Goal: Task Accomplishment & Management: Manage account settings

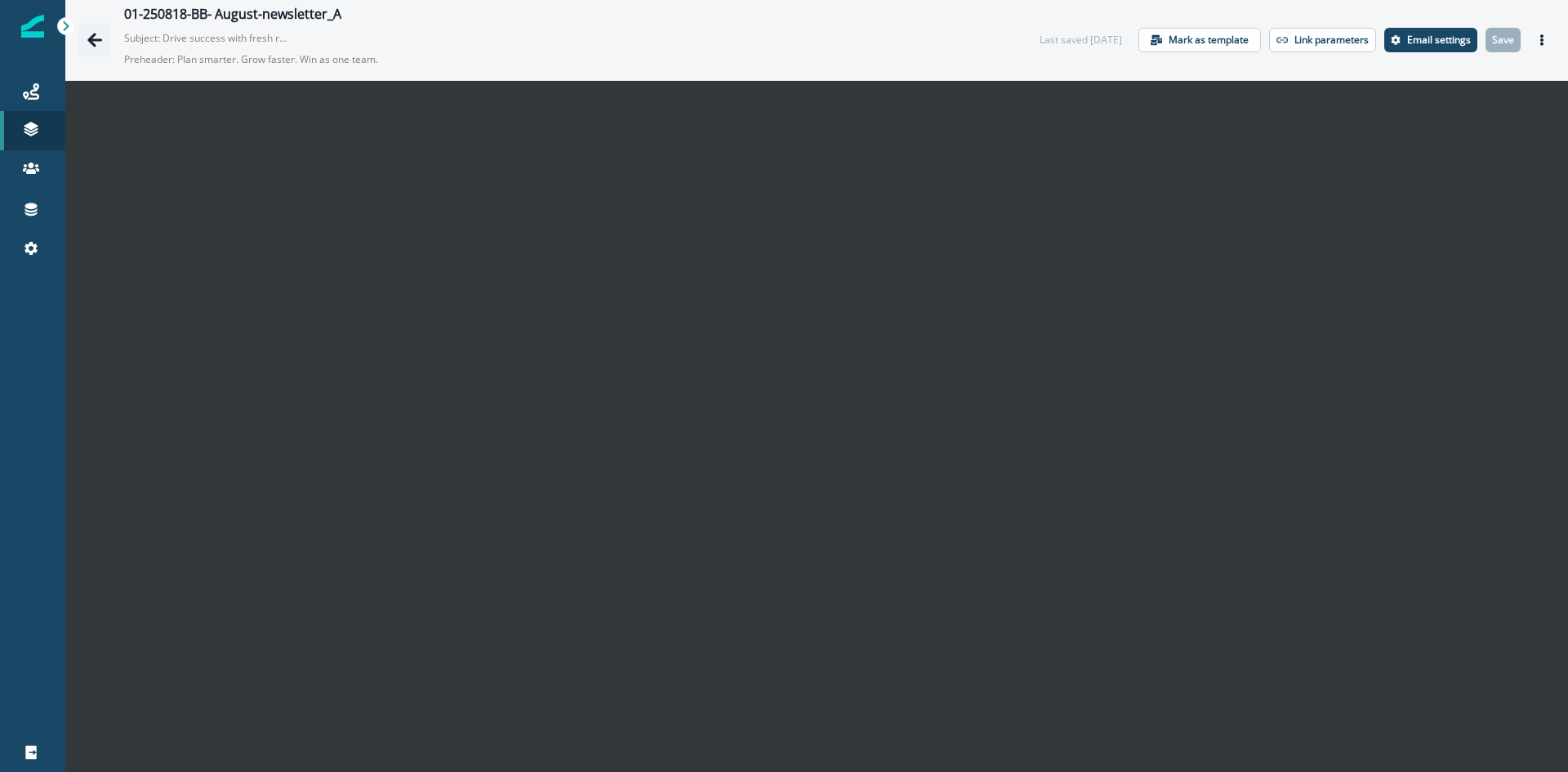
click at [92, 39] on icon "Go back" at bounding box center [95, 40] width 15 height 14
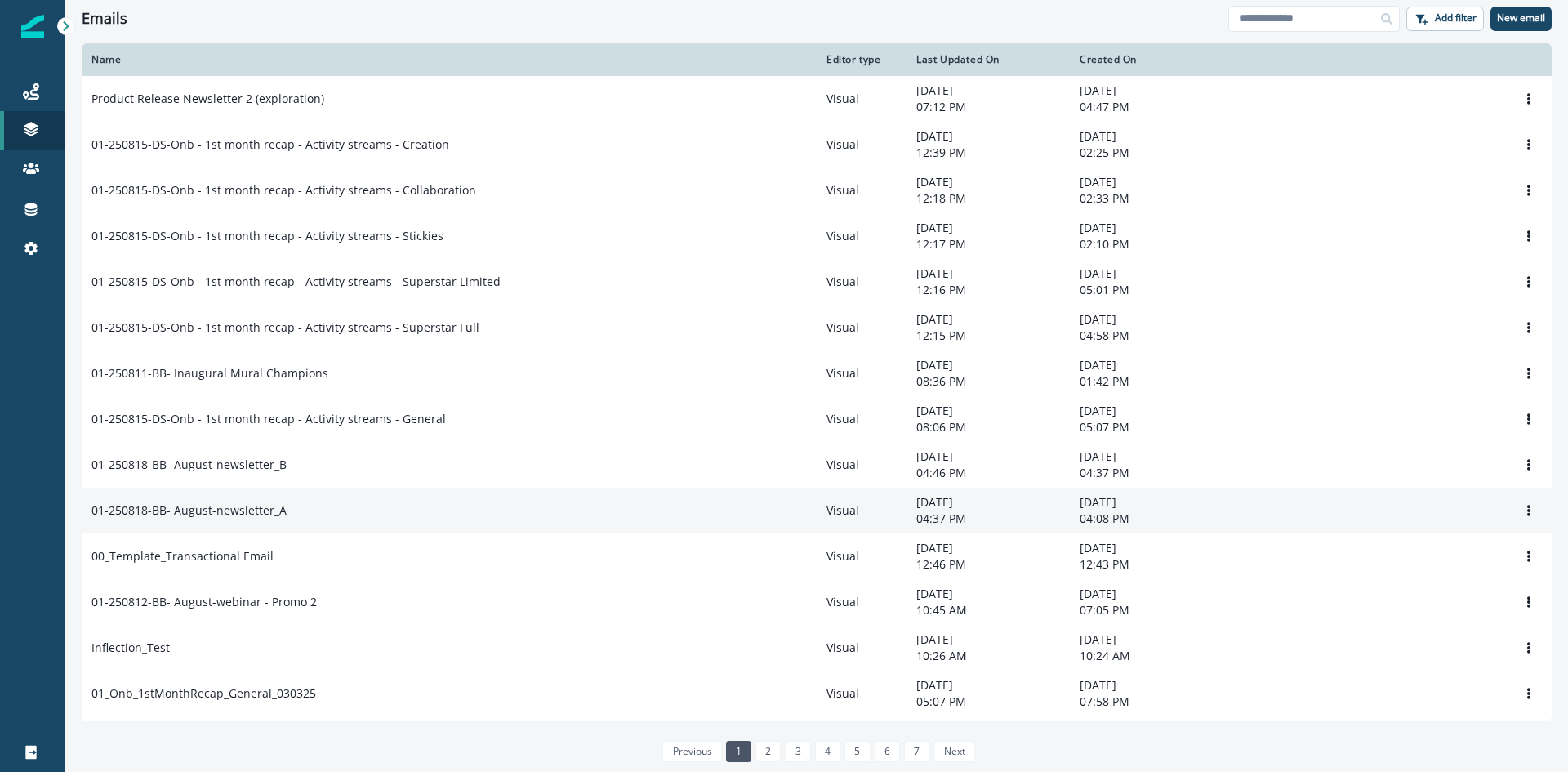
click at [302, 516] on div "01-250818-BB- August-newsletter_A" at bounding box center [449, 511] width 716 height 17
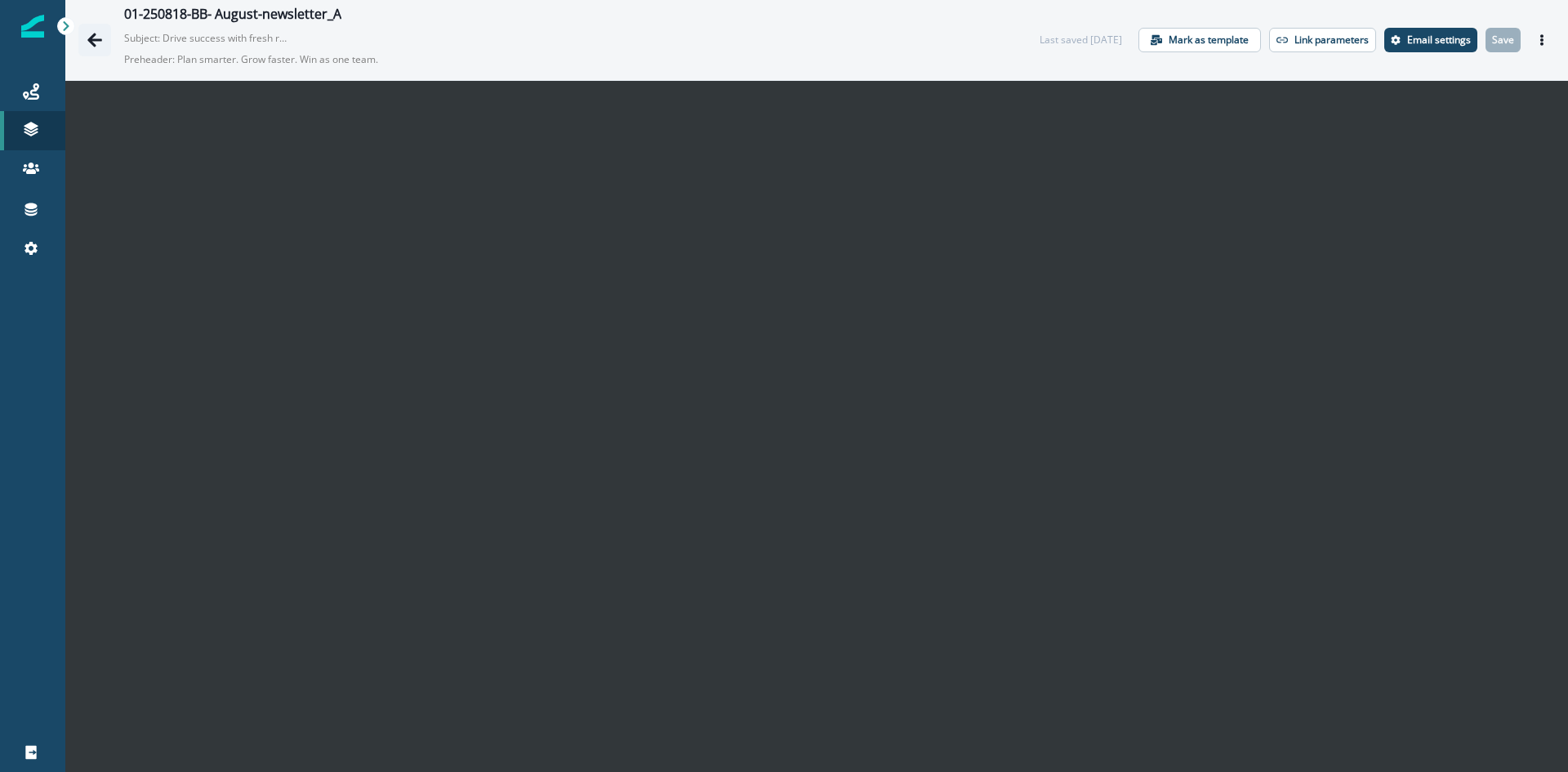
click at [92, 33] on icon "Go back" at bounding box center [95, 40] width 17 height 17
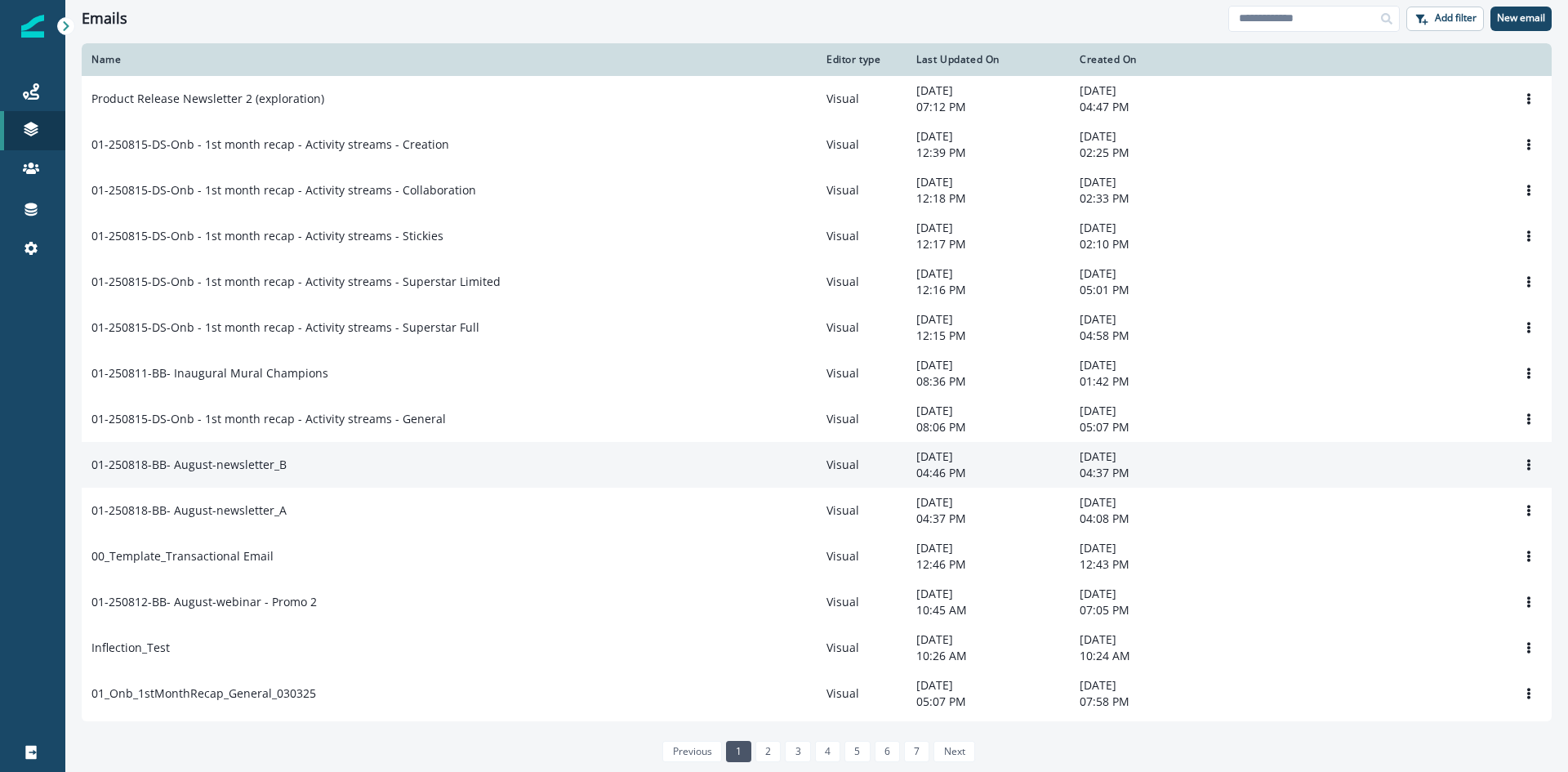
click at [328, 473] on div "01-250818-BB- August-newsletter_B" at bounding box center [449, 465] width 716 height 17
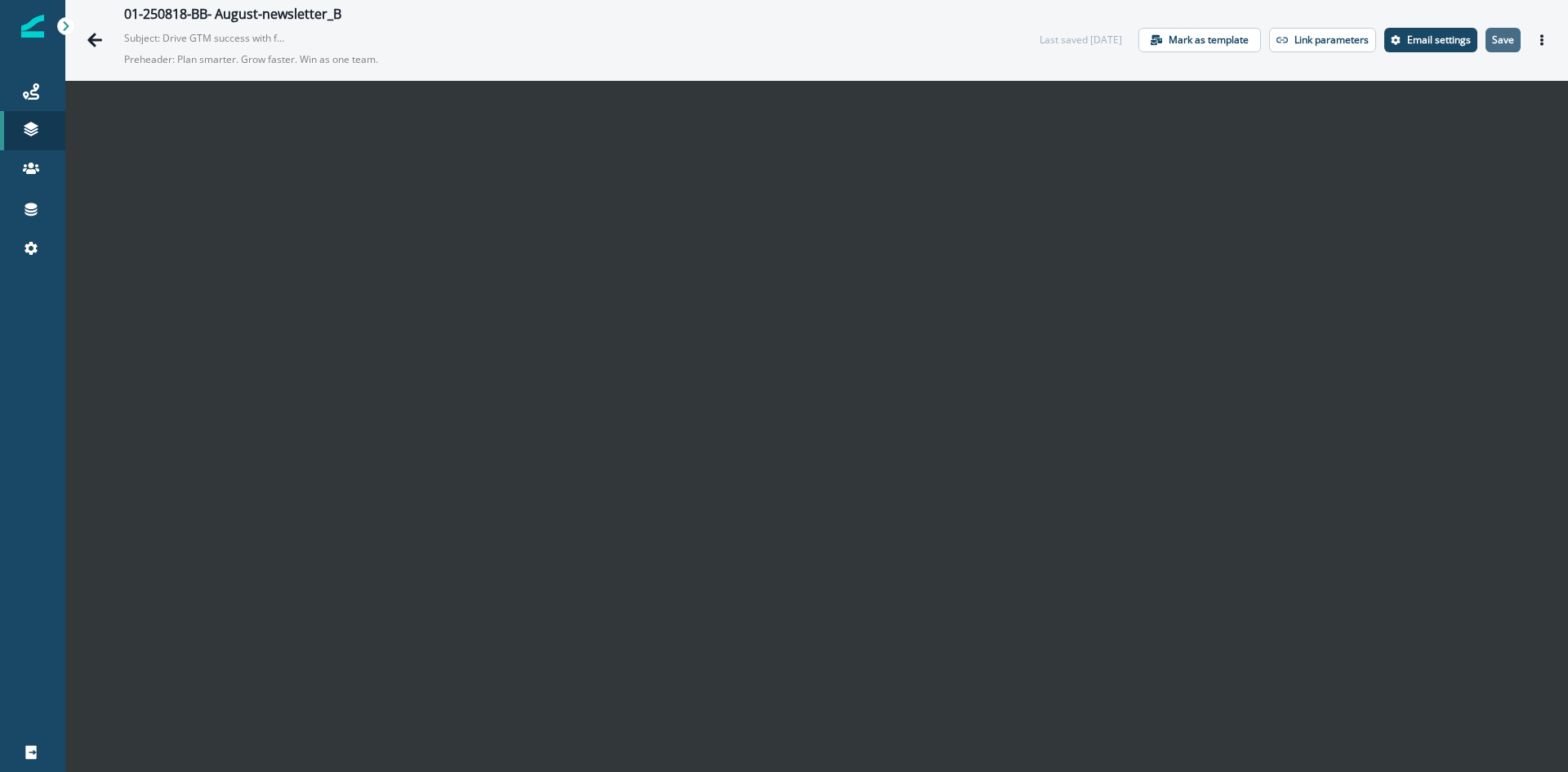
click at [1500, 32] on button "Save" at bounding box center [1504, 40] width 35 height 25
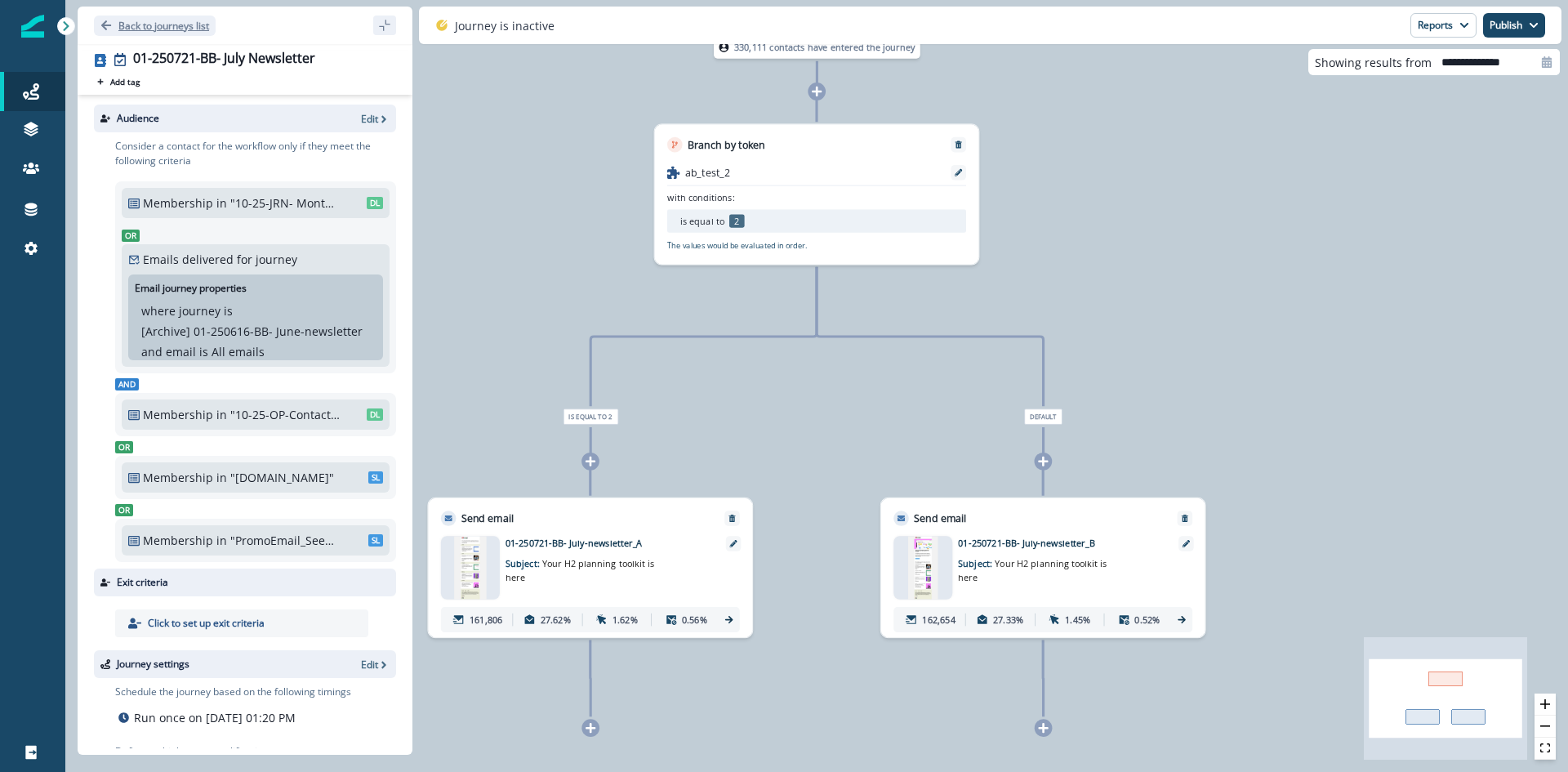
click at [163, 20] on p "Back to journeys list" at bounding box center [164, 25] width 91 height 14
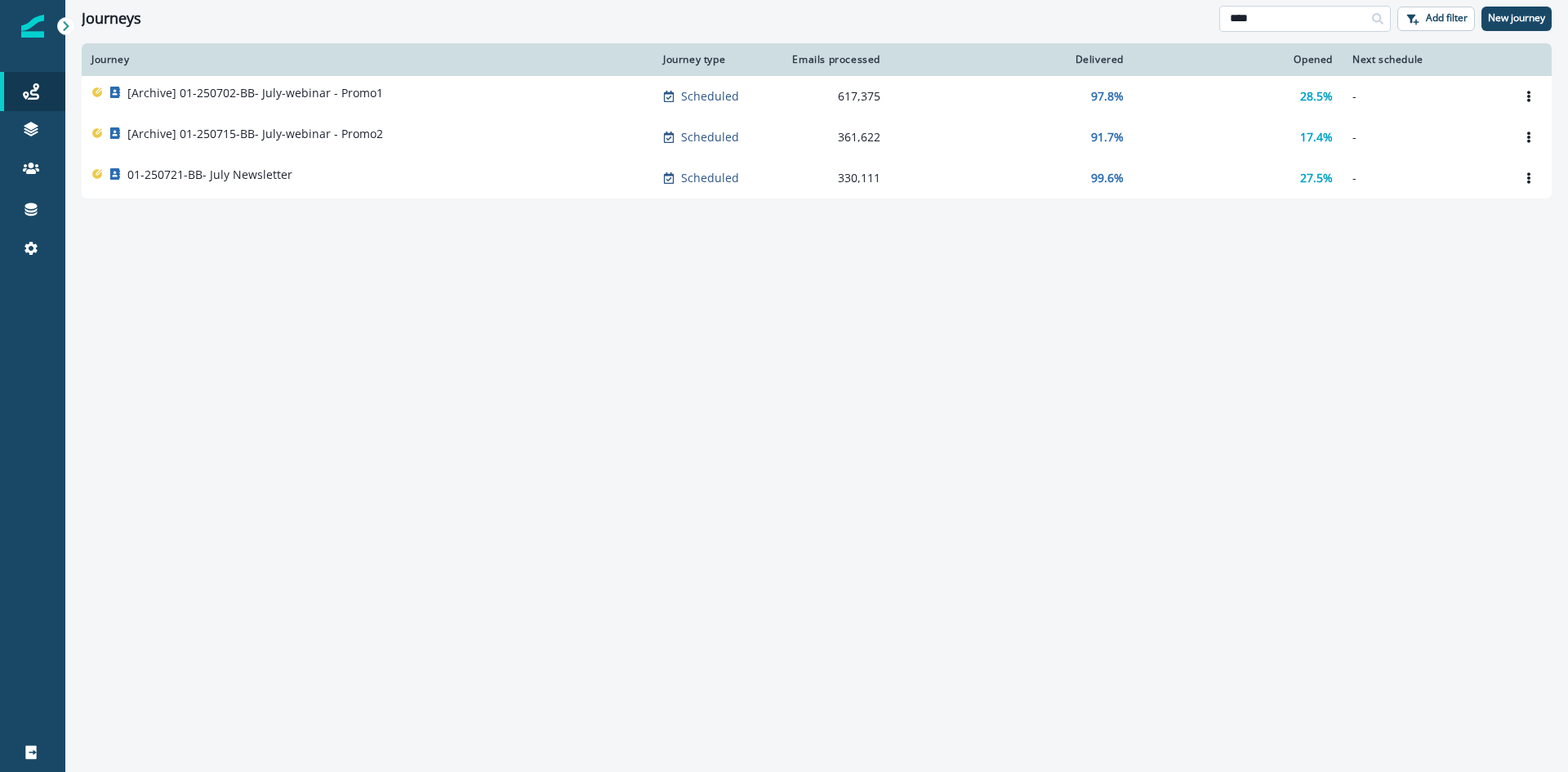
click at [1316, 19] on input "****" at bounding box center [1305, 18] width 172 height 26
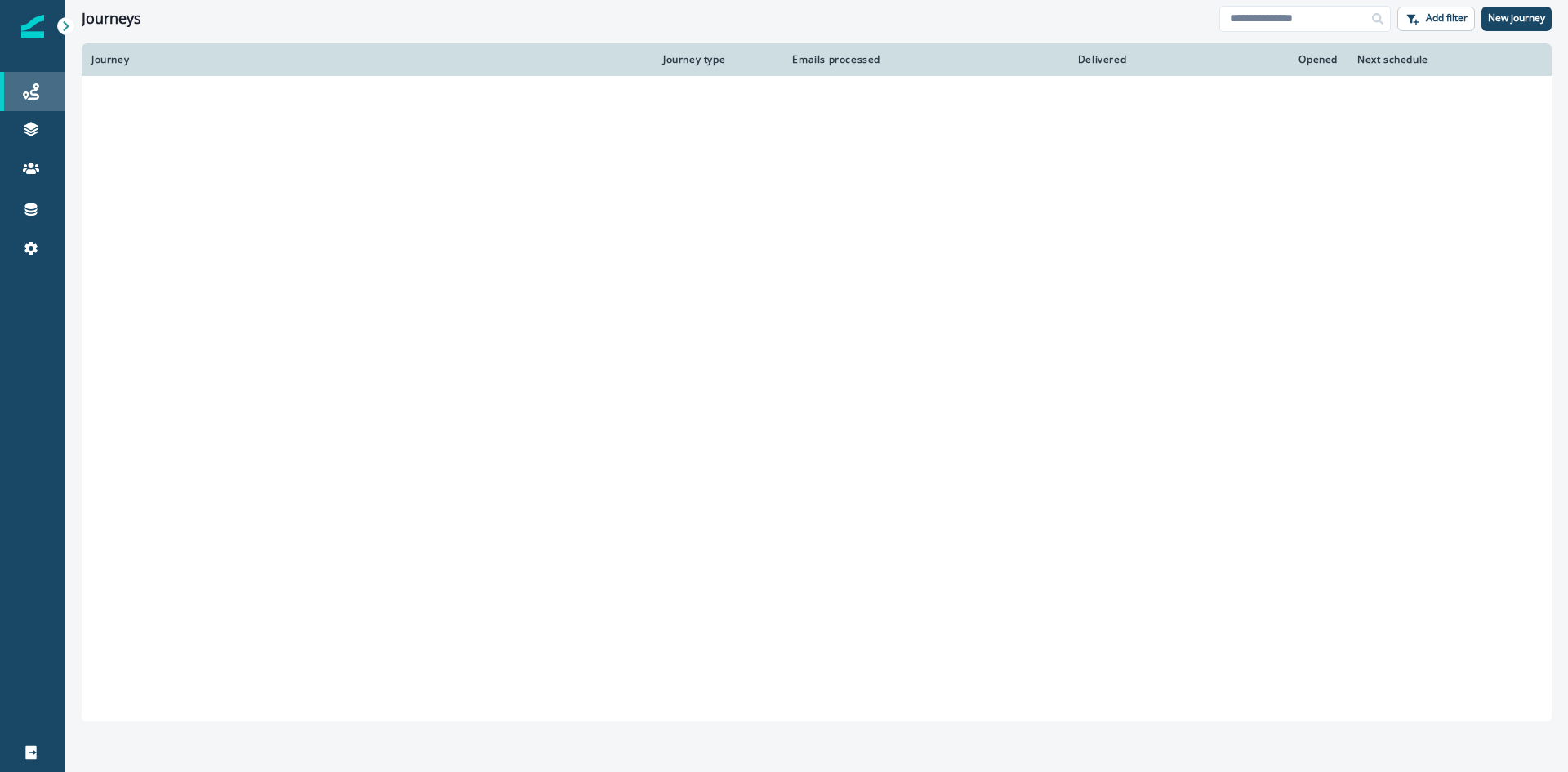
click at [21, 87] on div "Journeys" at bounding box center [32, 91] width 52 height 19
